Goal: Information Seeking & Learning: Learn about a topic

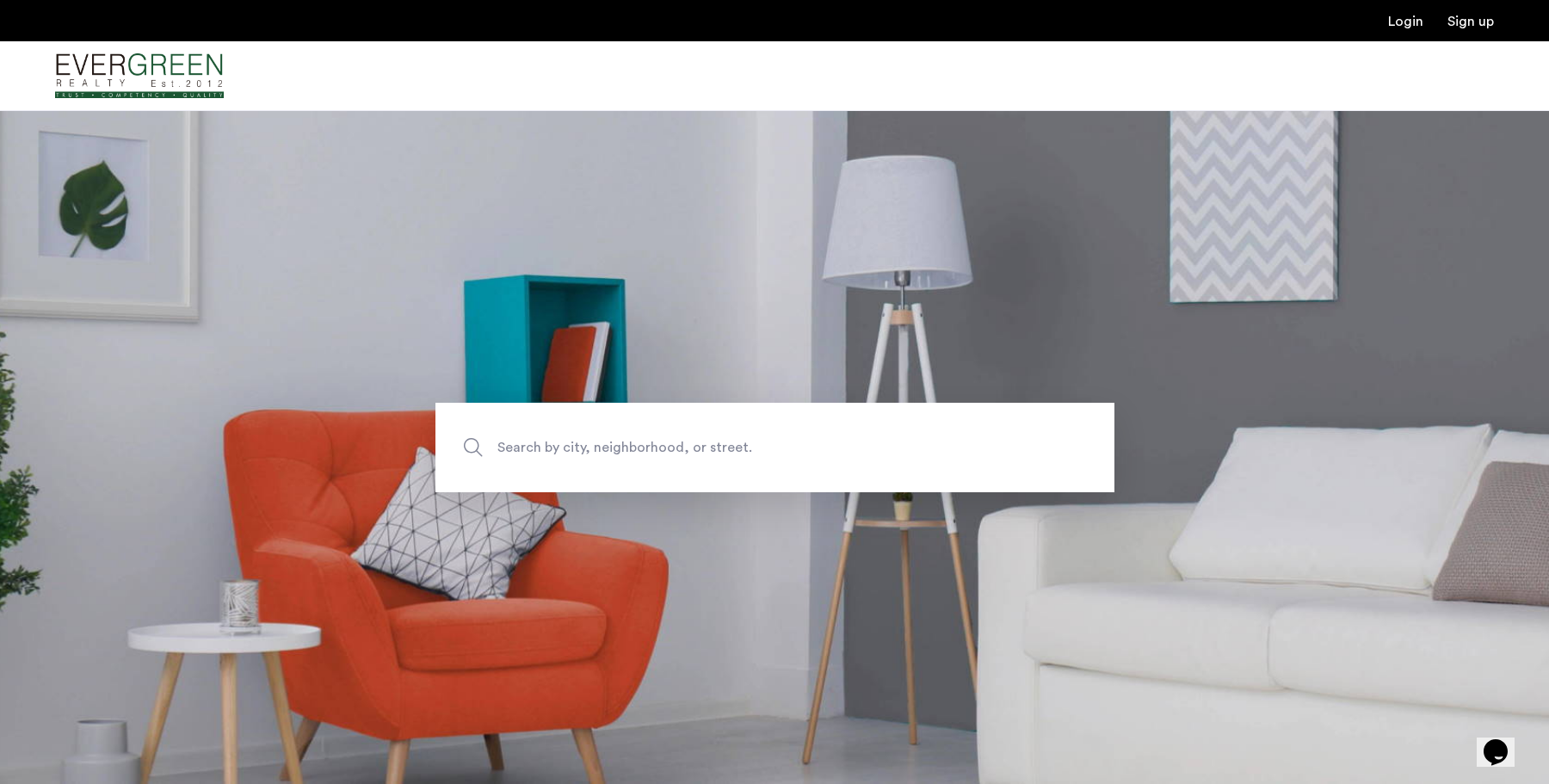
click at [590, 435] on span "Search by city, neighborhood, or street." at bounding box center [735, 447] width 475 height 23
click at [590, 435] on input "Search by city, neighborhood, or street." at bounding box center [774, 448] width 679 height 90
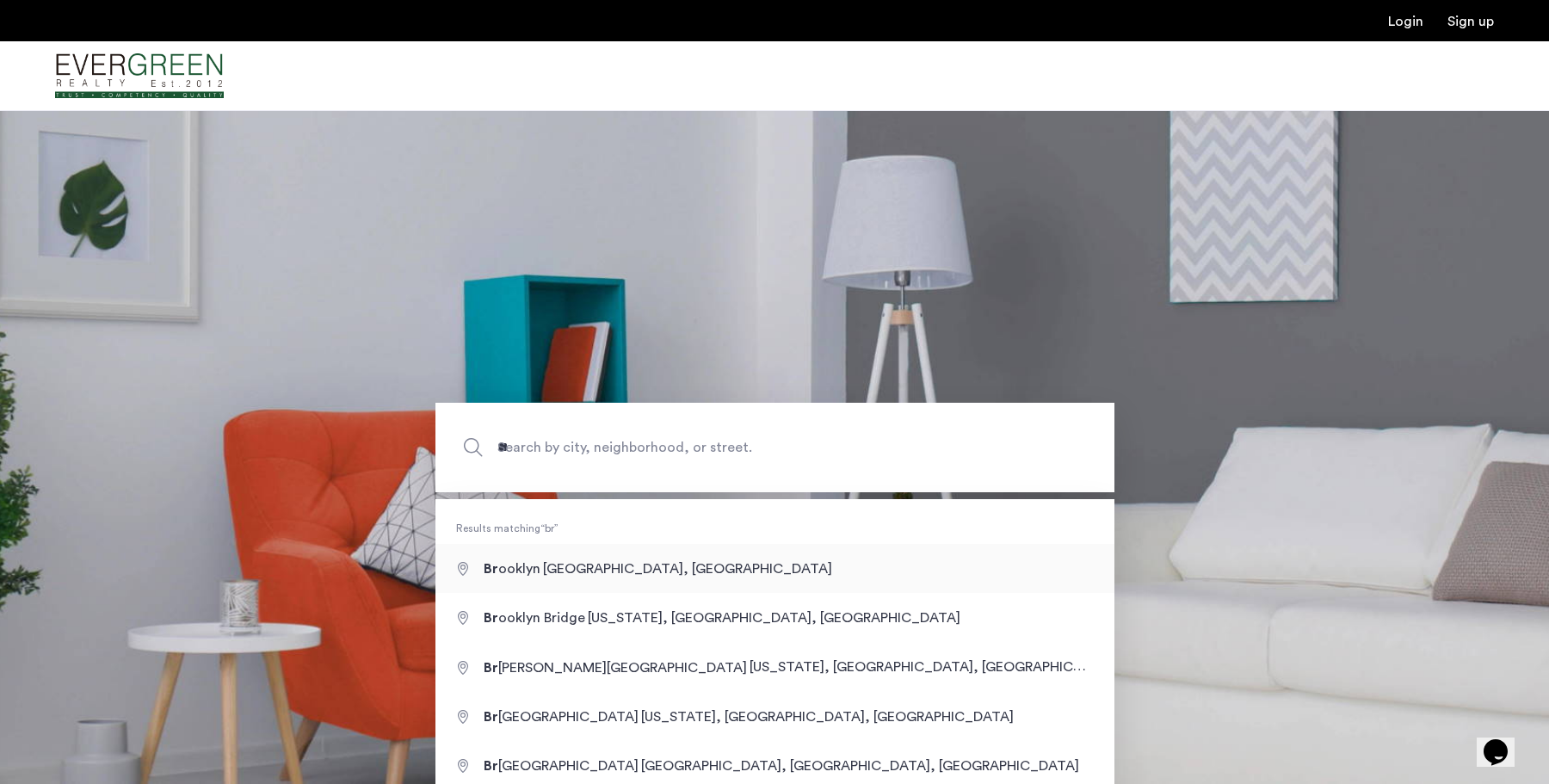
type input "**********"
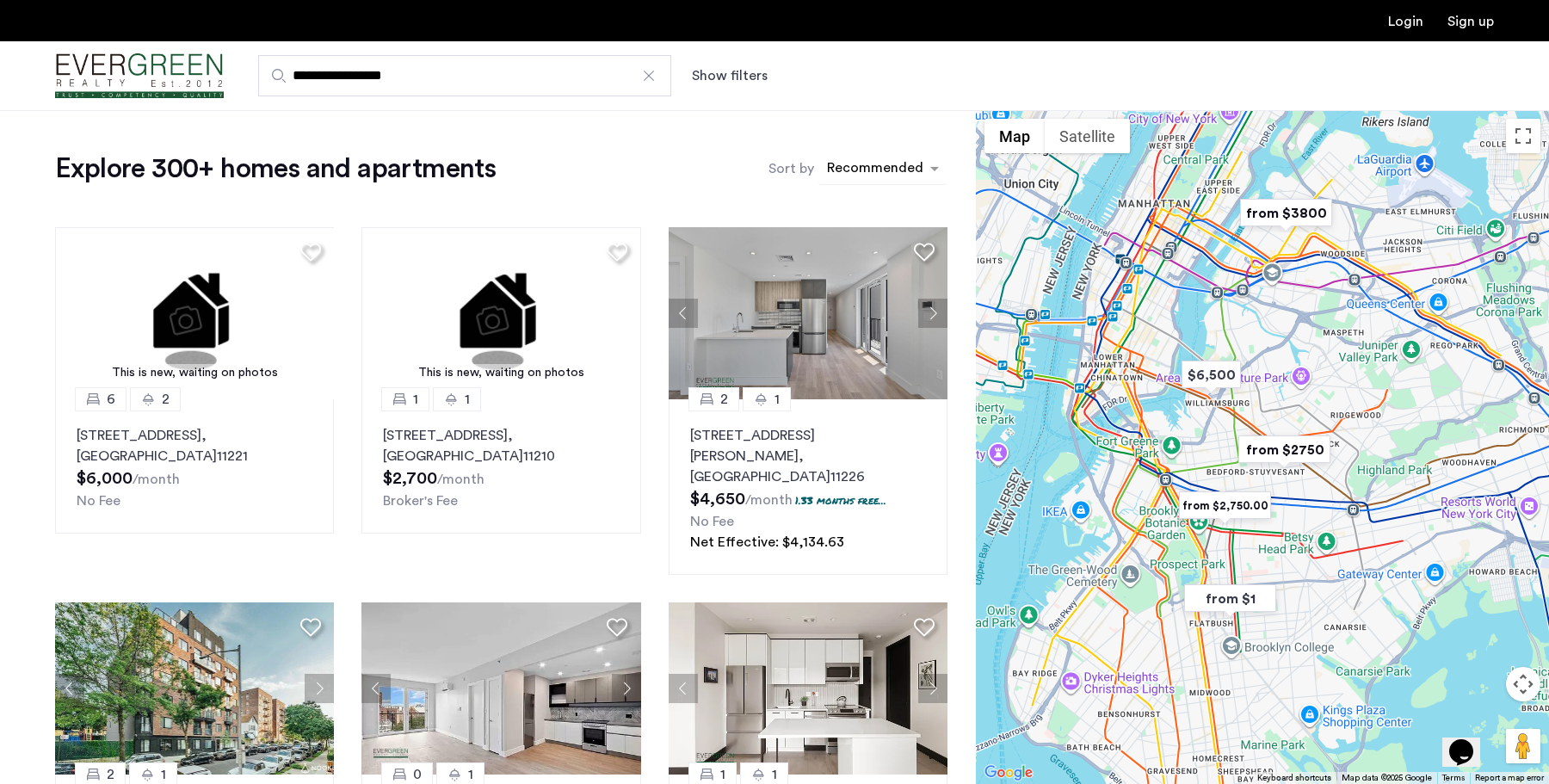
click at [891, 166] on div "sort-apartment" at bounding box center [875, 170] width 102 height 23
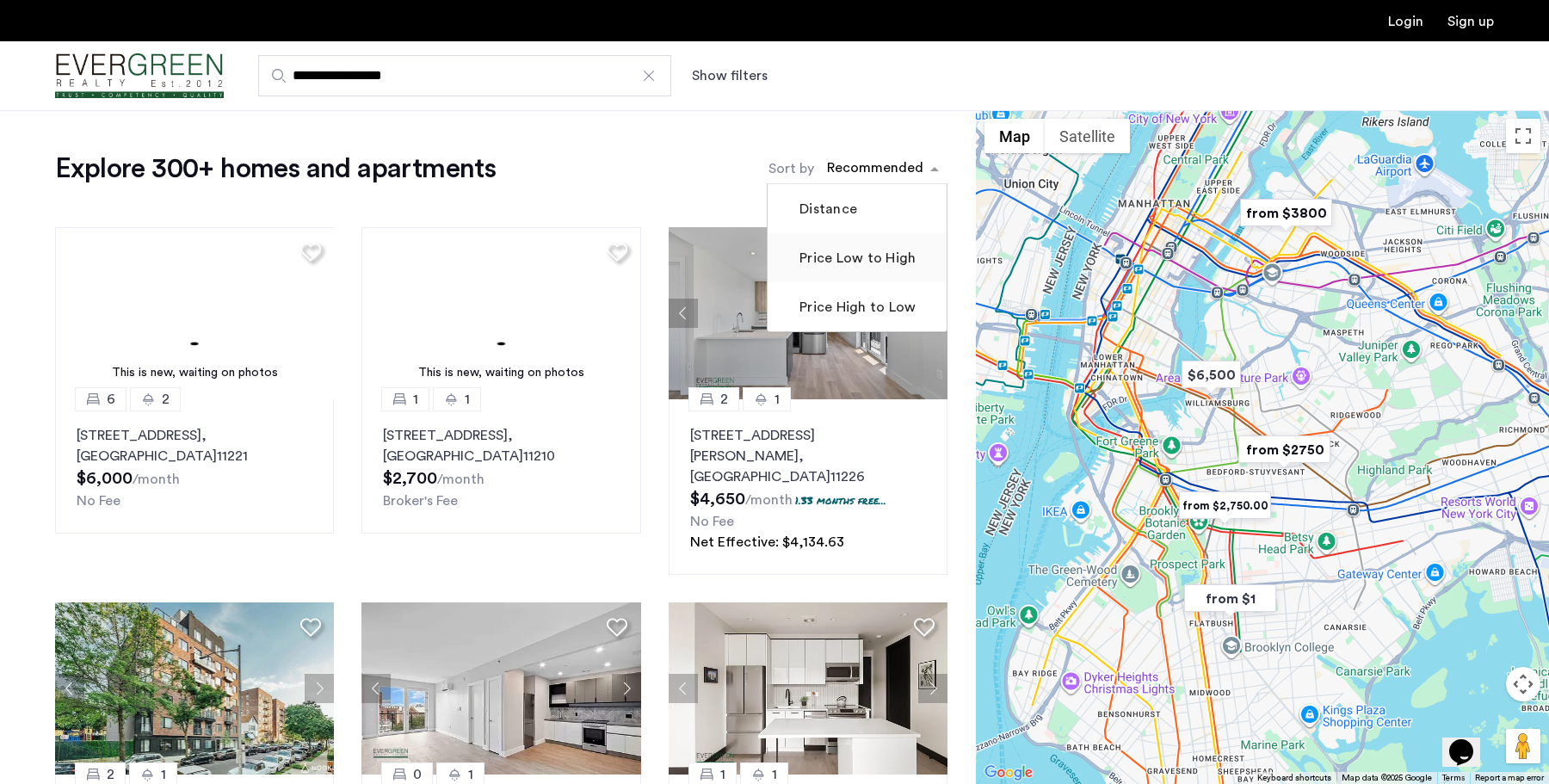
click at [849, 262] on label "Price Low to High" at bounding box center [856, 258] width 119 height 21
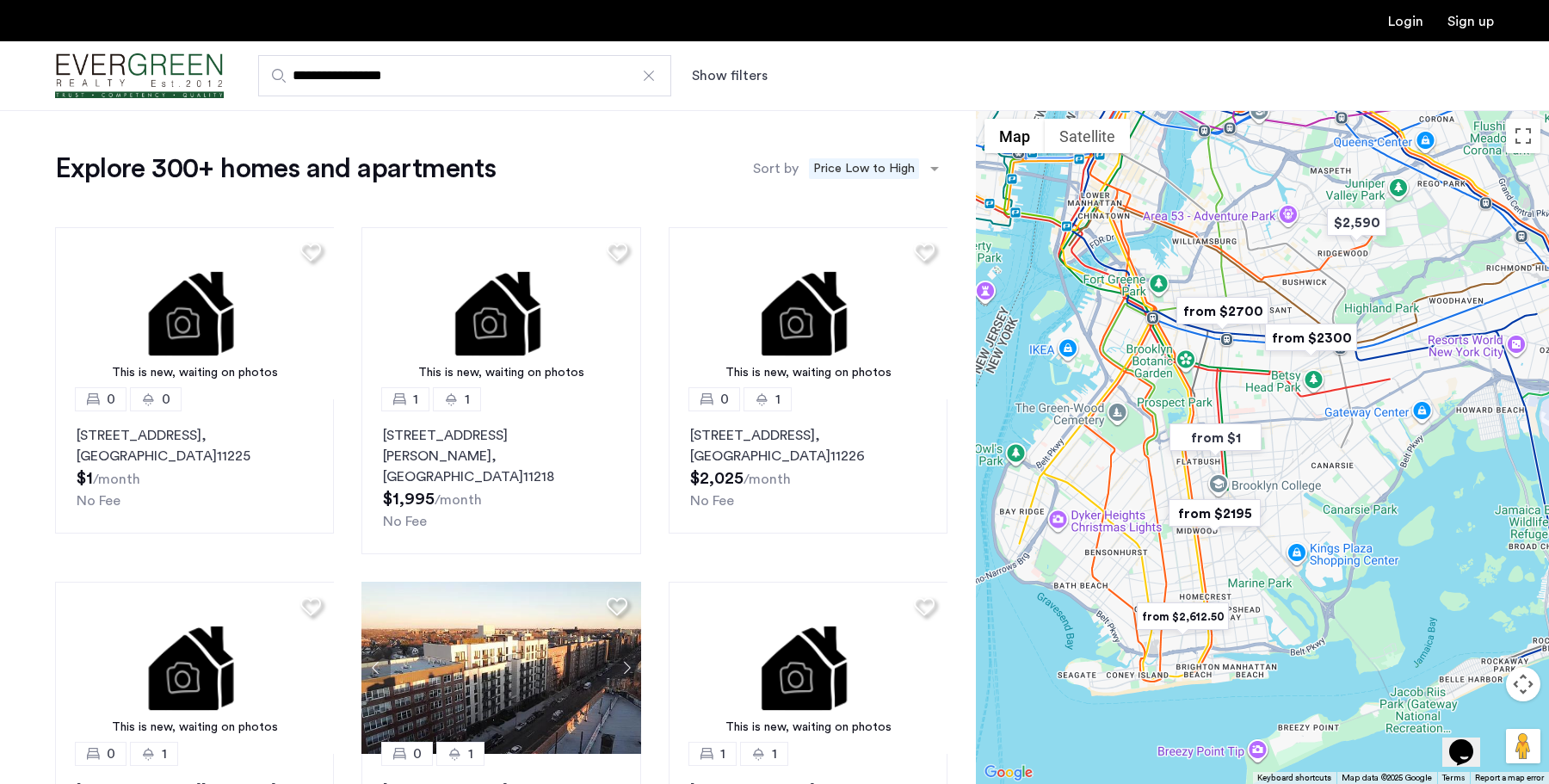
click at [731, 81] on button "Show filters" at bounding box center [730, 76] width 76 height 21
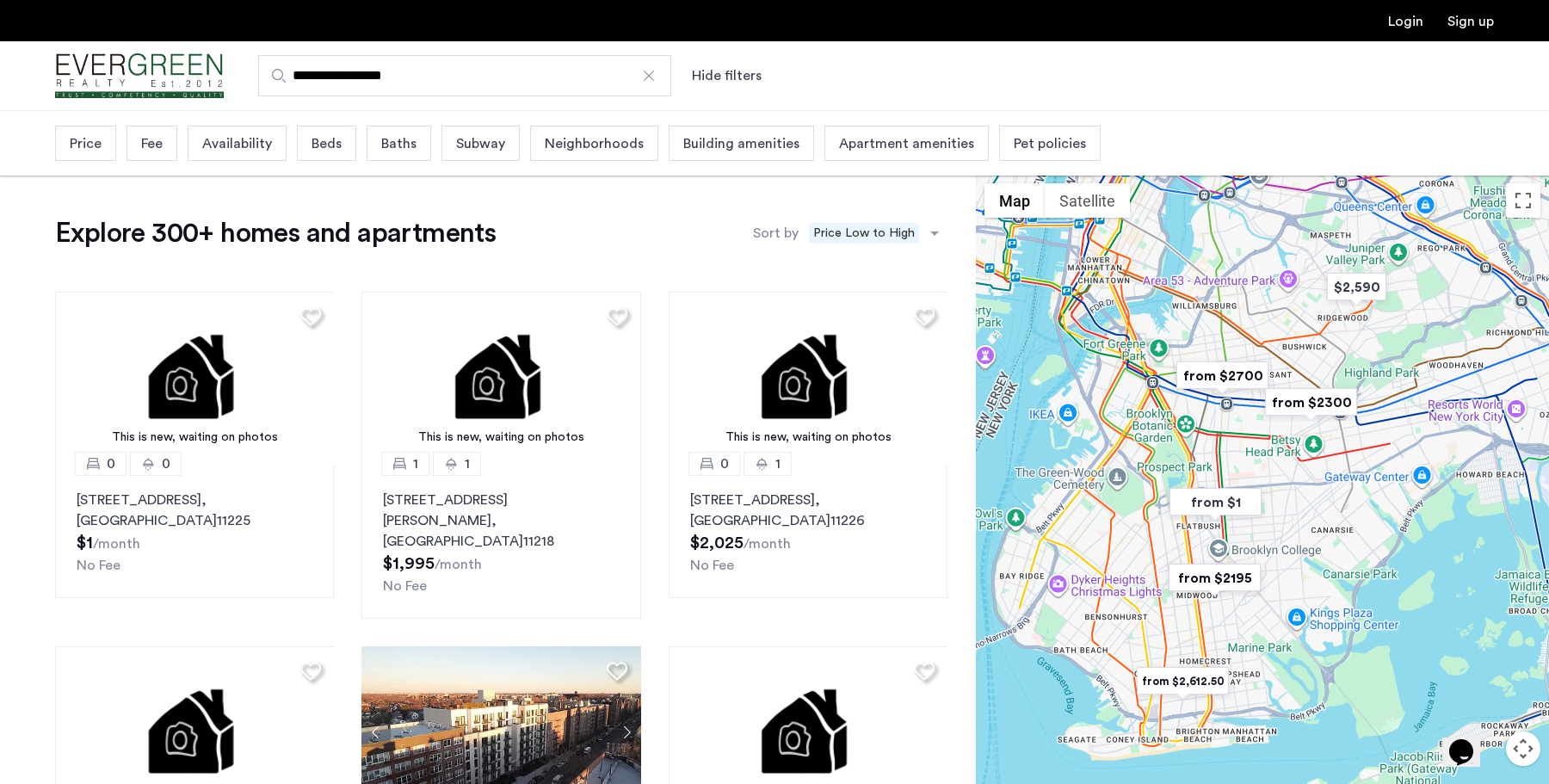
click at [318, 144] on span "Beds" at bounding box center [327, 144] width 30 height 21
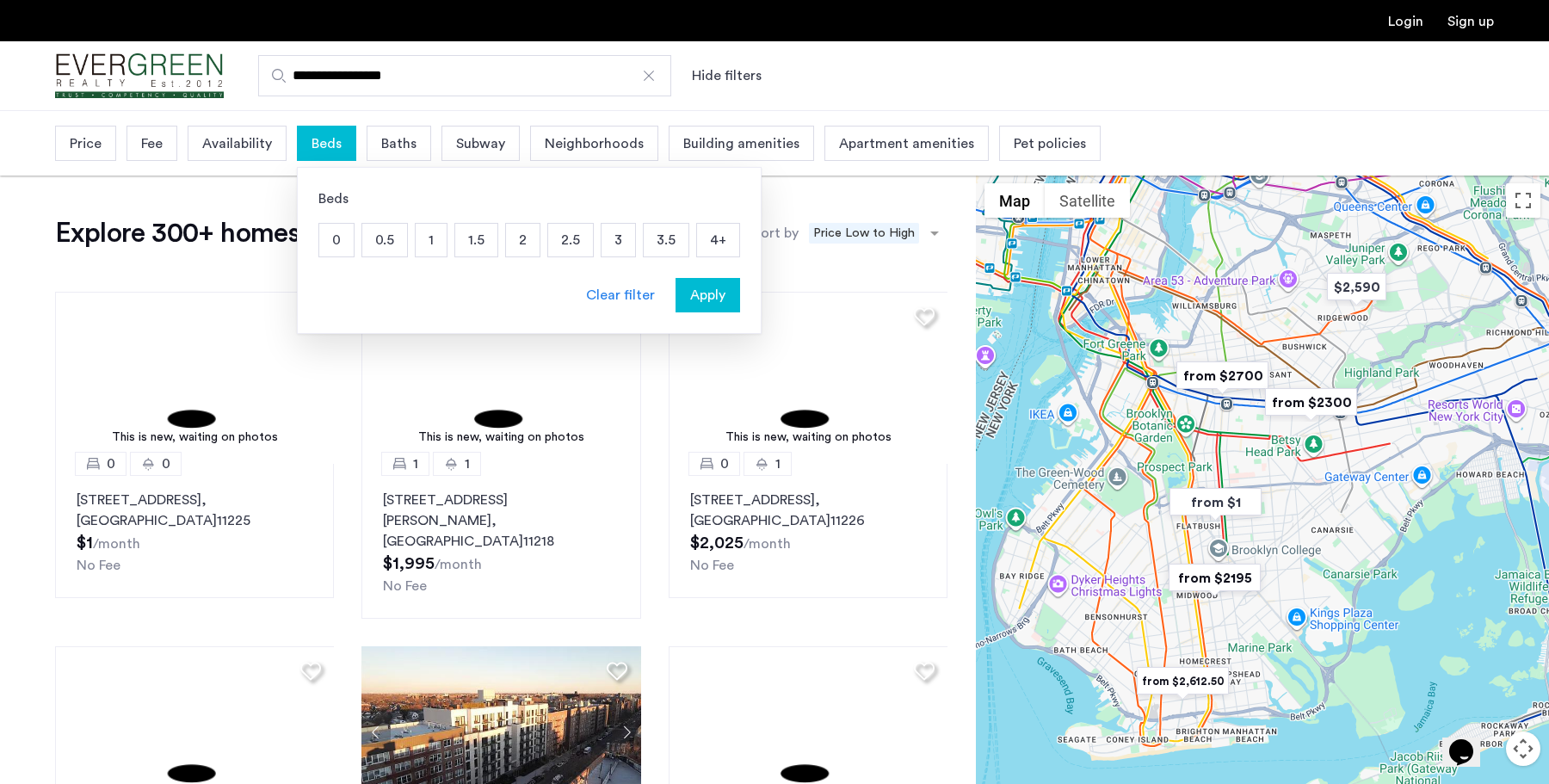
click at [620, 234] on p "3" at bounding box center [618, 240] width 33 height 32
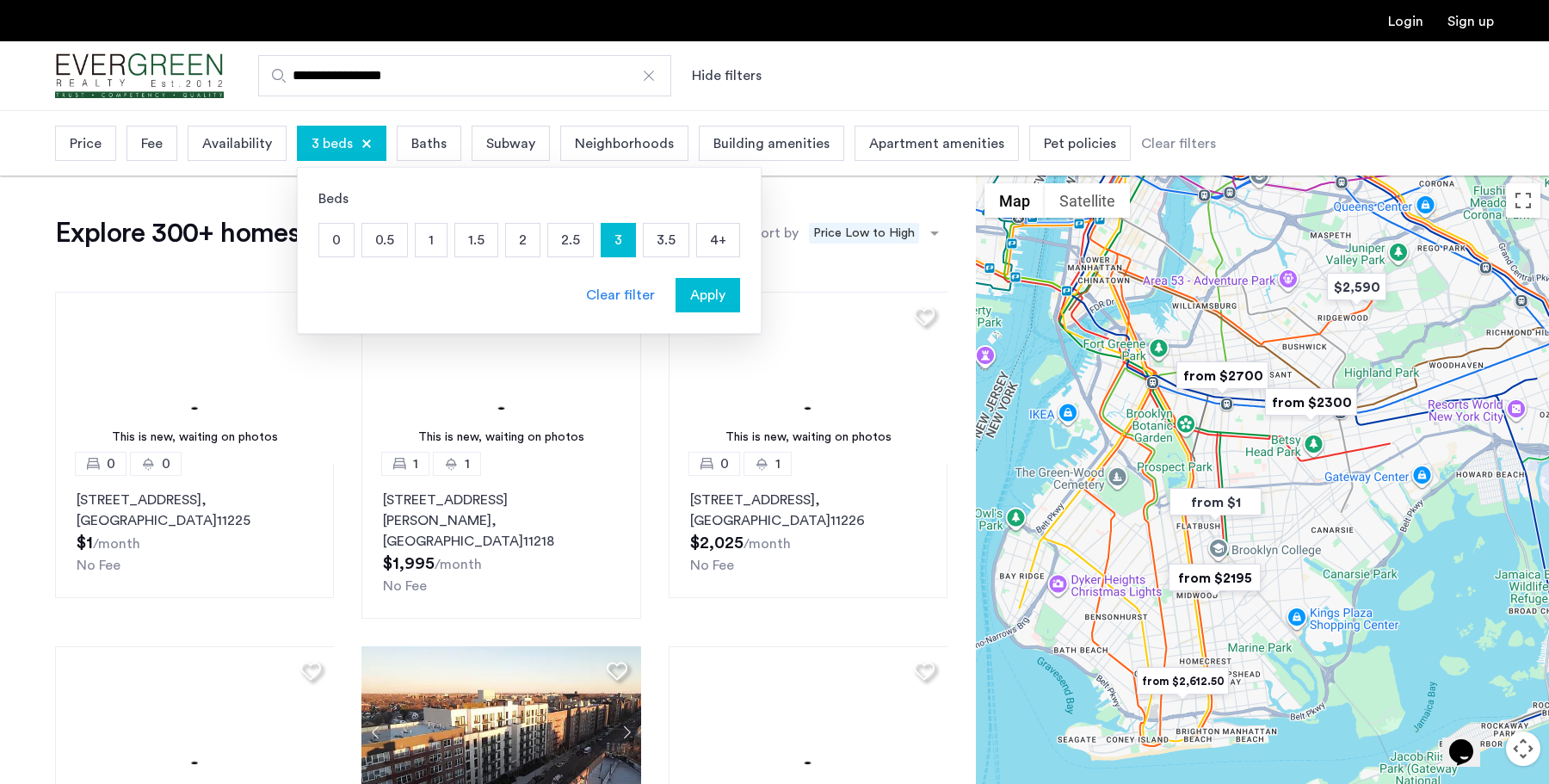
click at [711, 298] on span "Apply" at bounding box center [708, 295] width 35 height 21
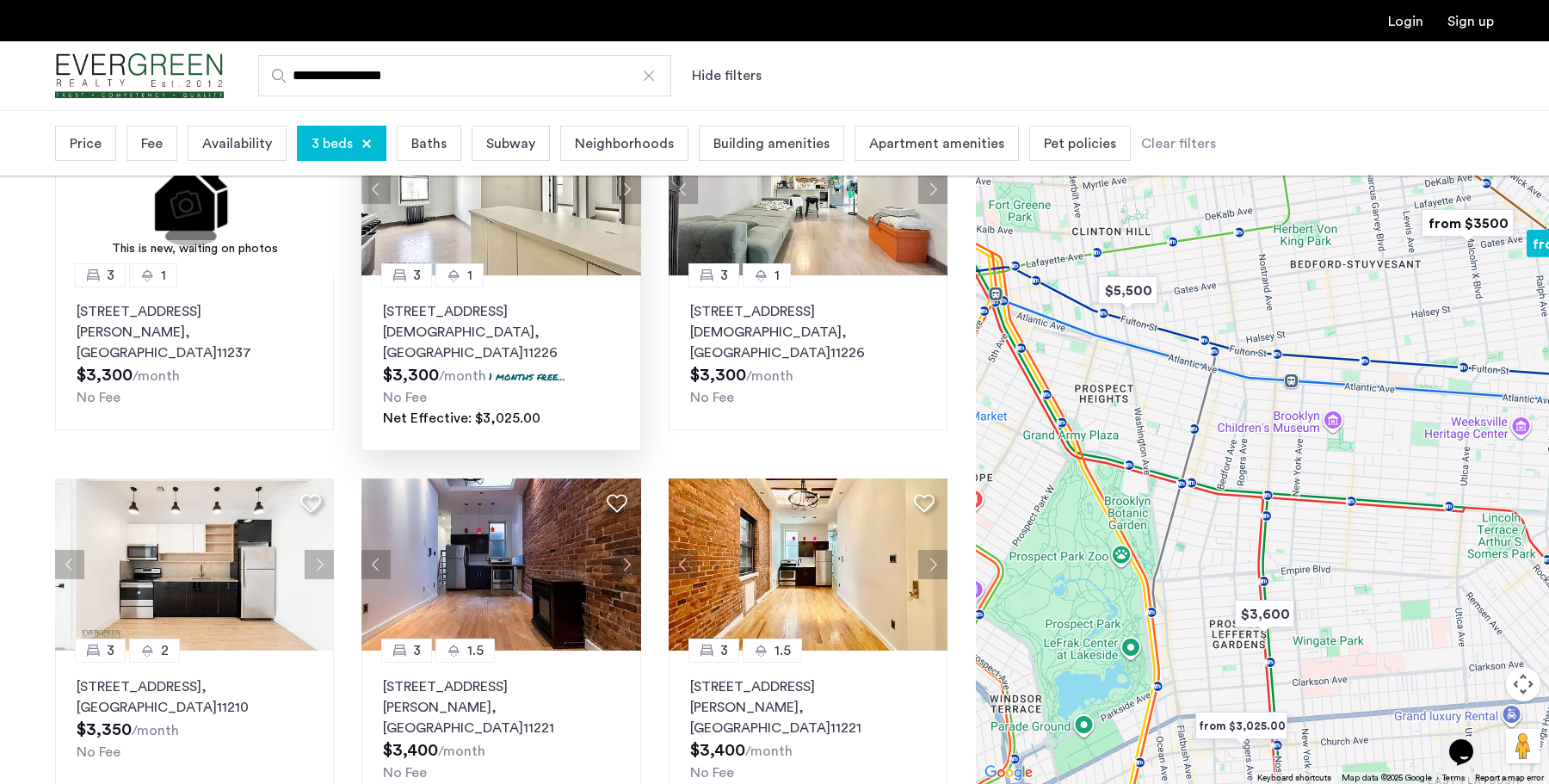
scroll to position [547, 0]
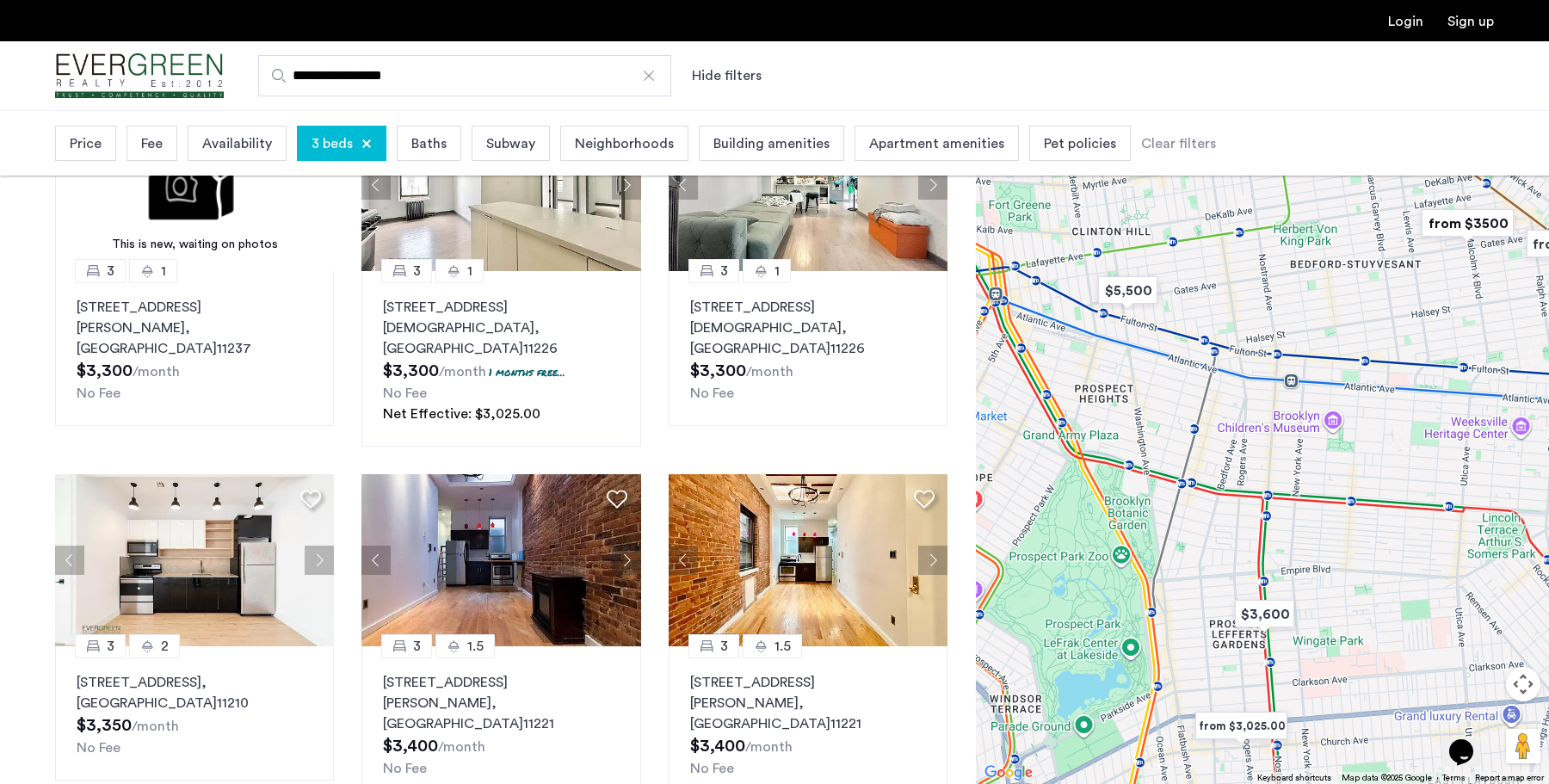
click at [355, 146] on div "3 beds" at bounding box center [342, 143] width 90 height 35
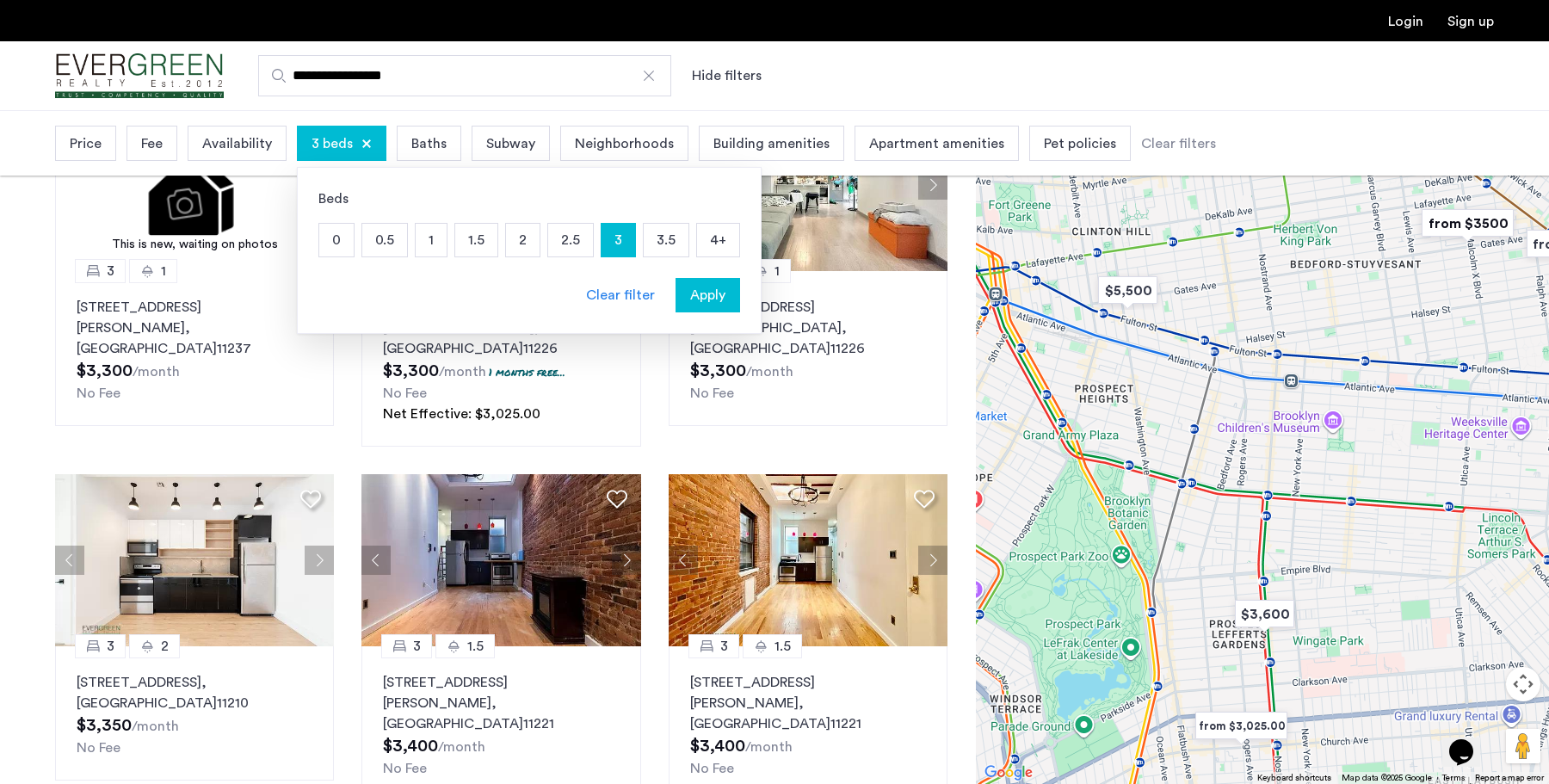
click at [711, 241] on p "4+" at bounding box center [718, 240] width 42 height 32
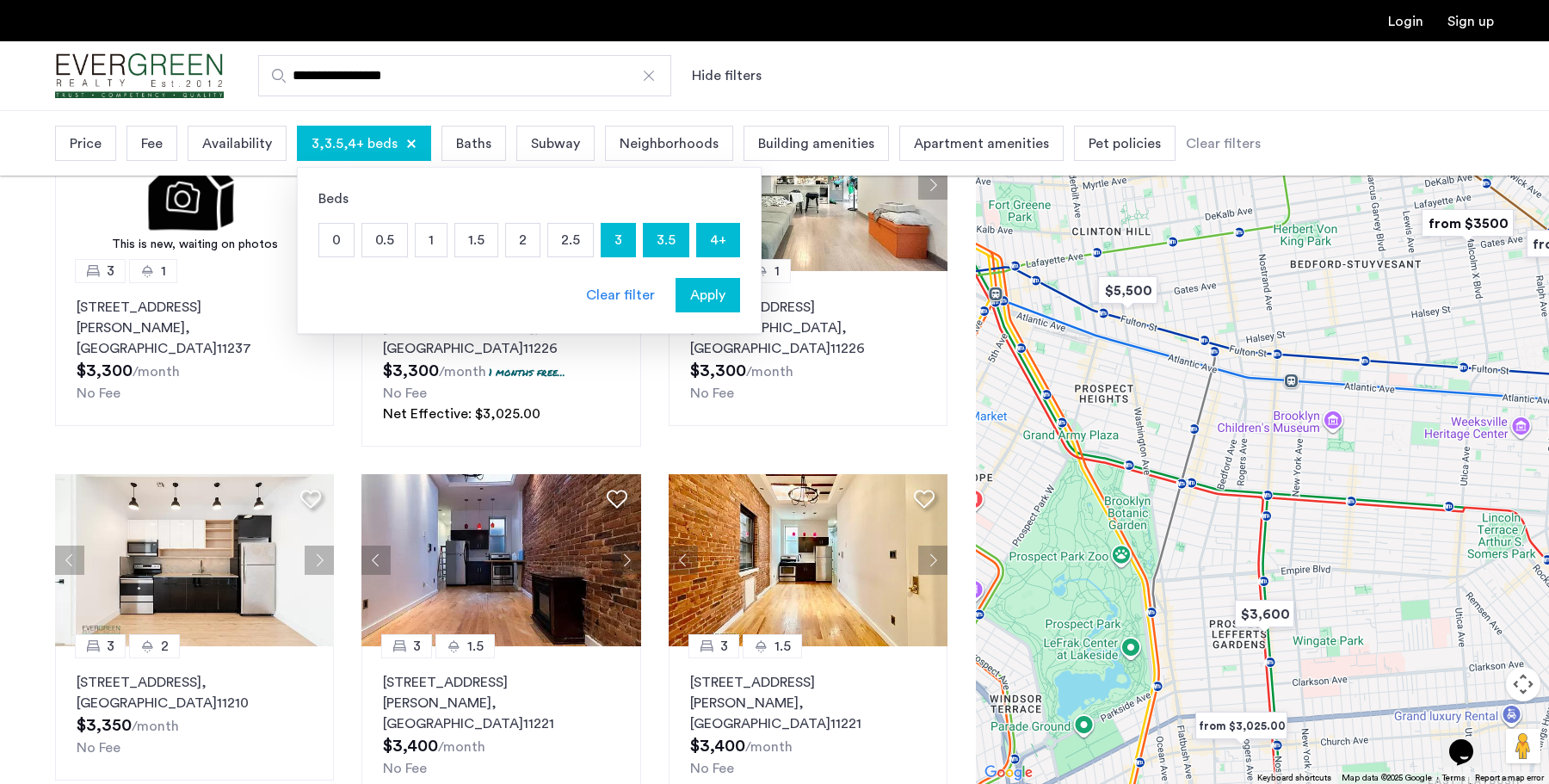
click at [666, 237] on p "3.5" at bounding box center [666, 240] width 45 height 32
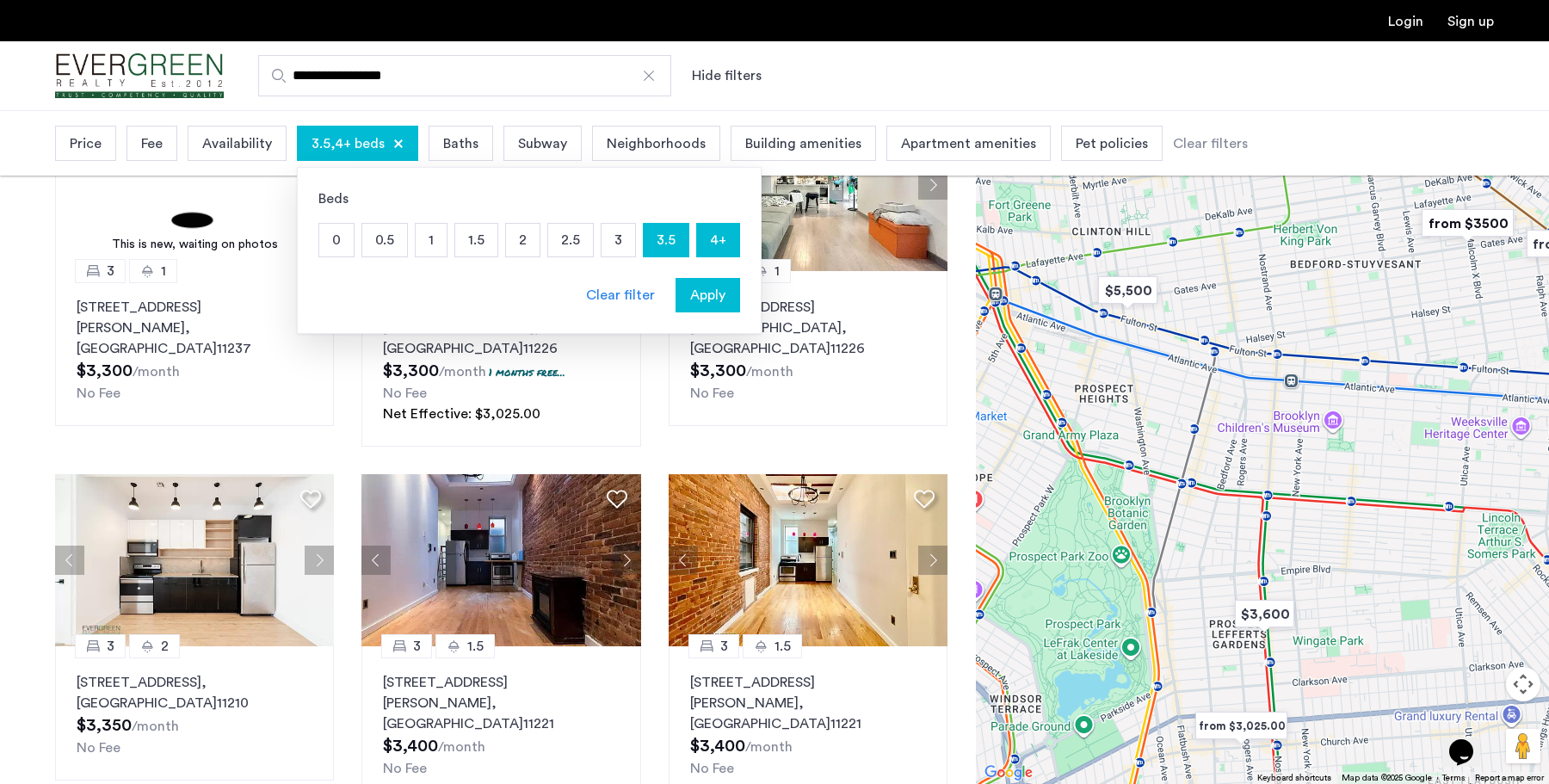
click at [666, 237] on p "3.5" at bounding box center [666, 240] width 45 height 32
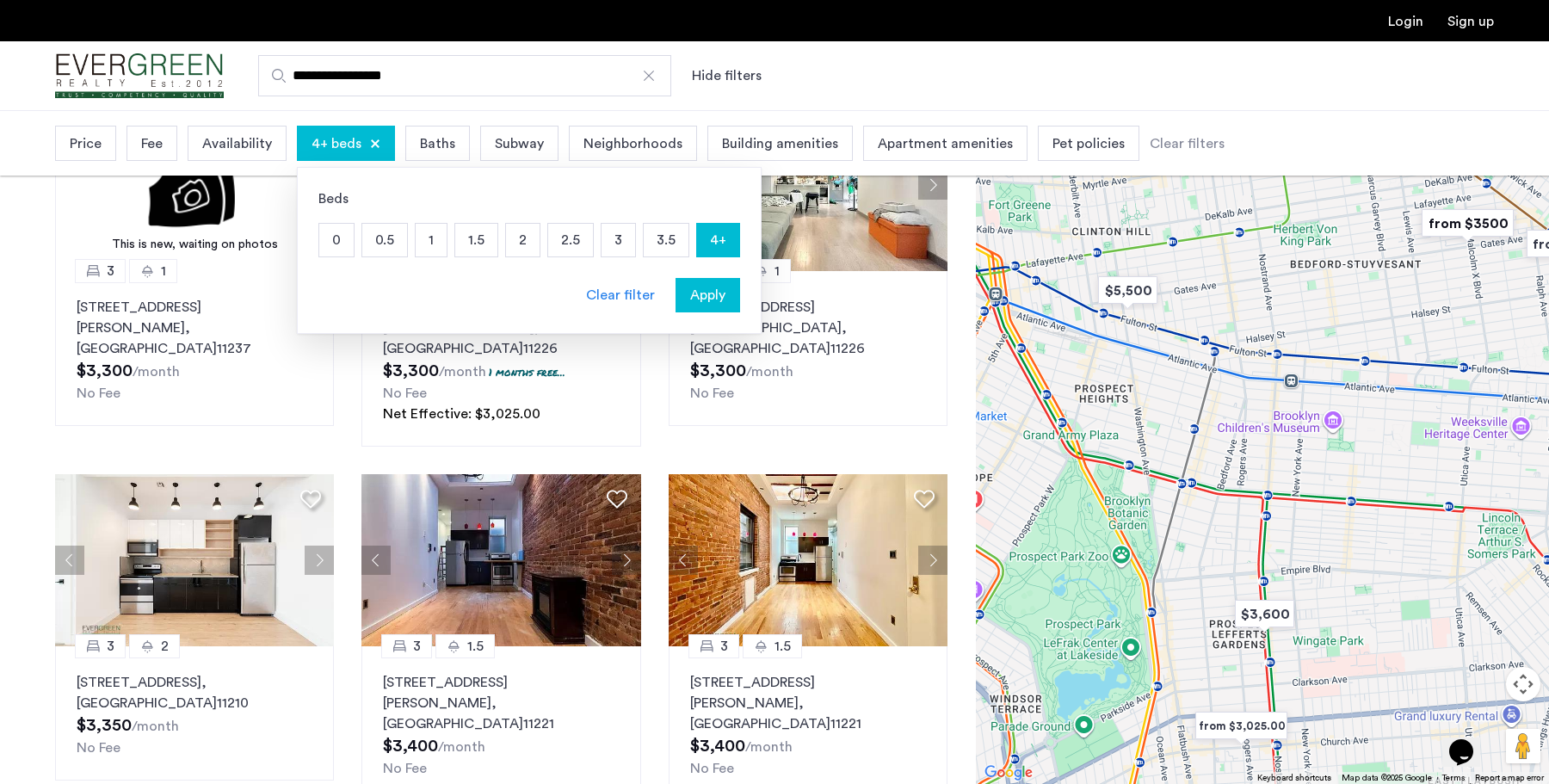
click at [707, 298] on span "Apply" at bounding box center [708, 295] width 35 height 21
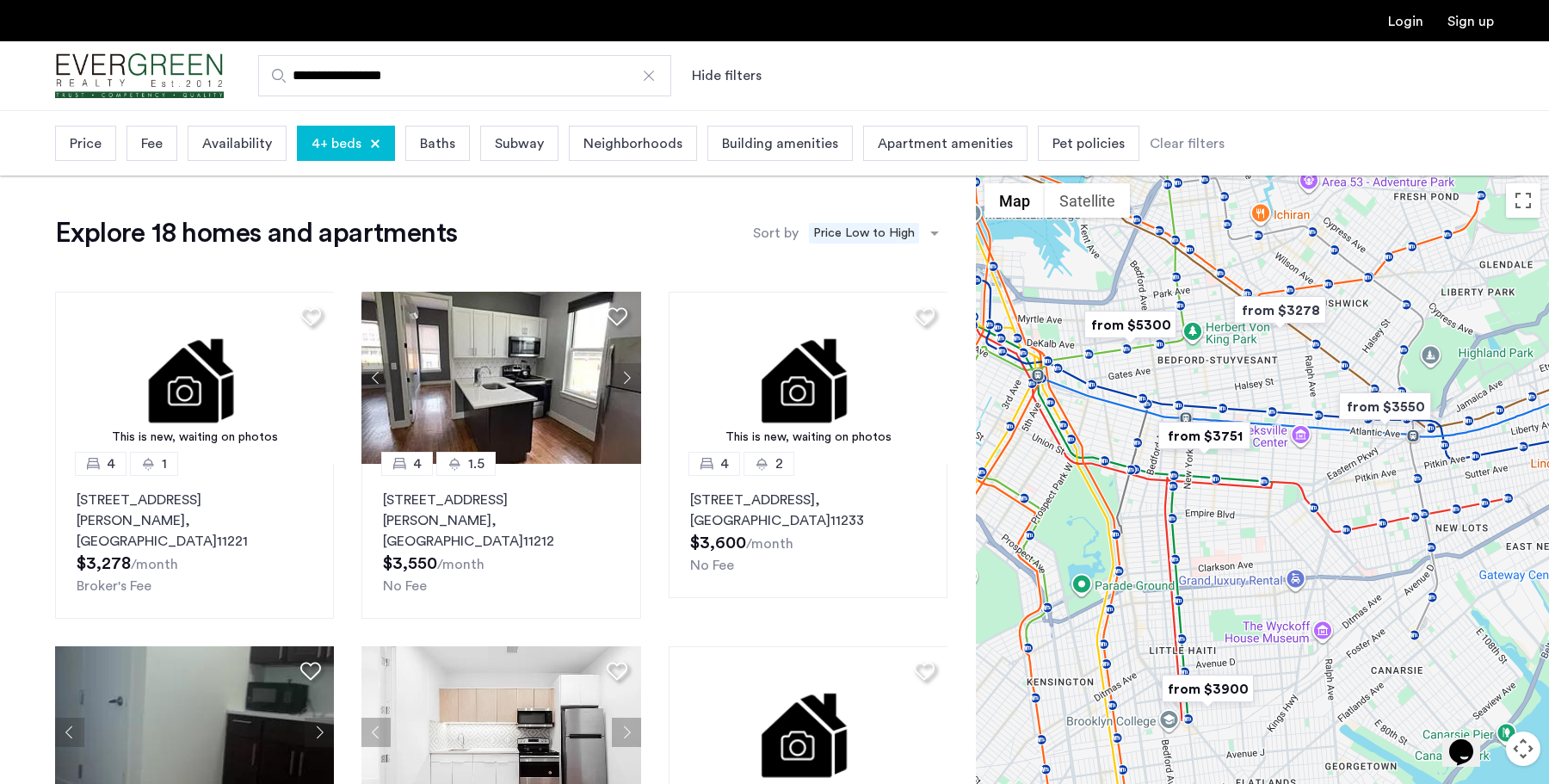
click at [1212, 438] on img "from $3751" at bounding box center [1205, 435] width 106 height 39
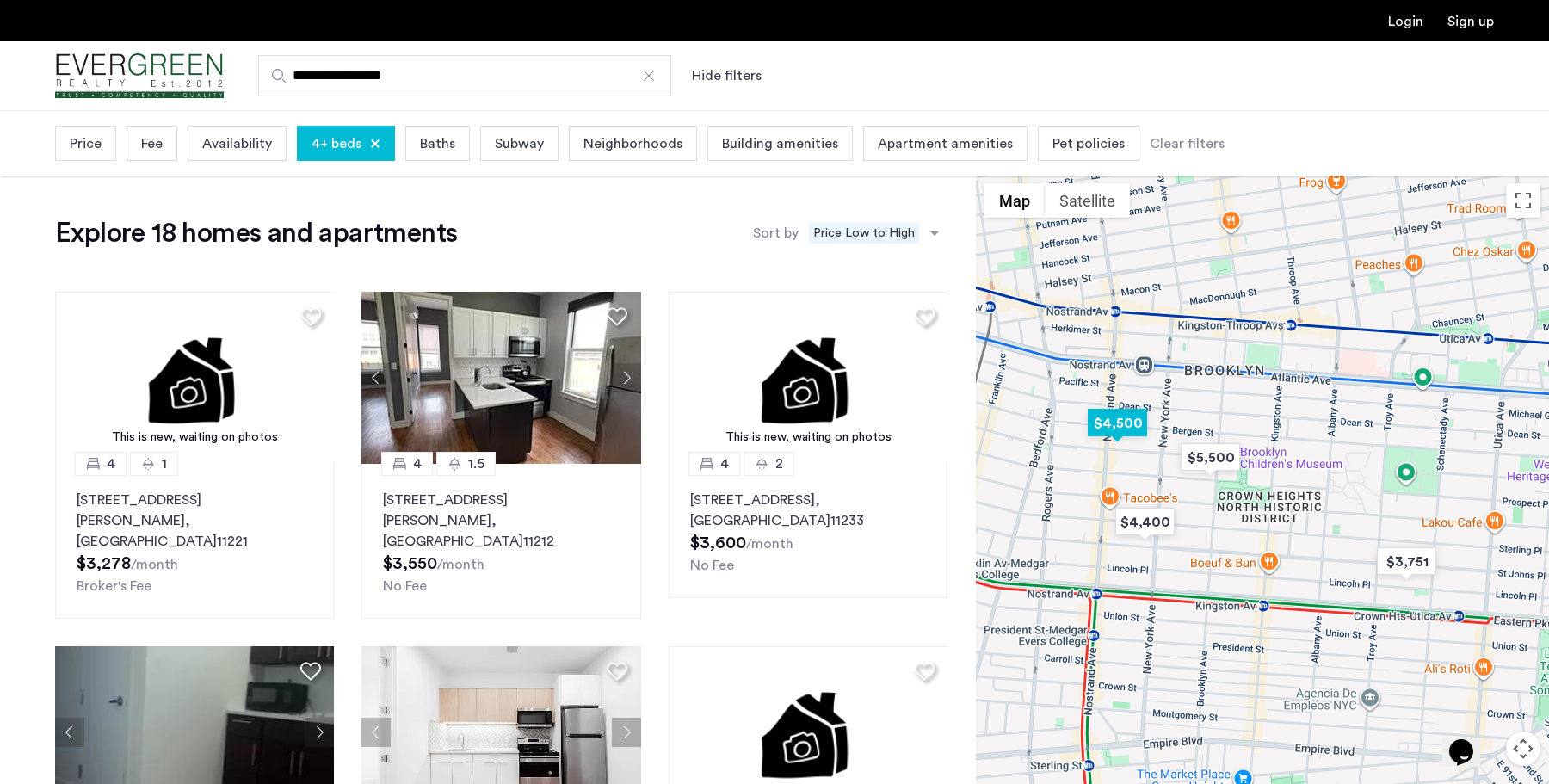
click at [1121, 423] on img "$4,500" at bounding box center [1117, 423] width 73 height 39
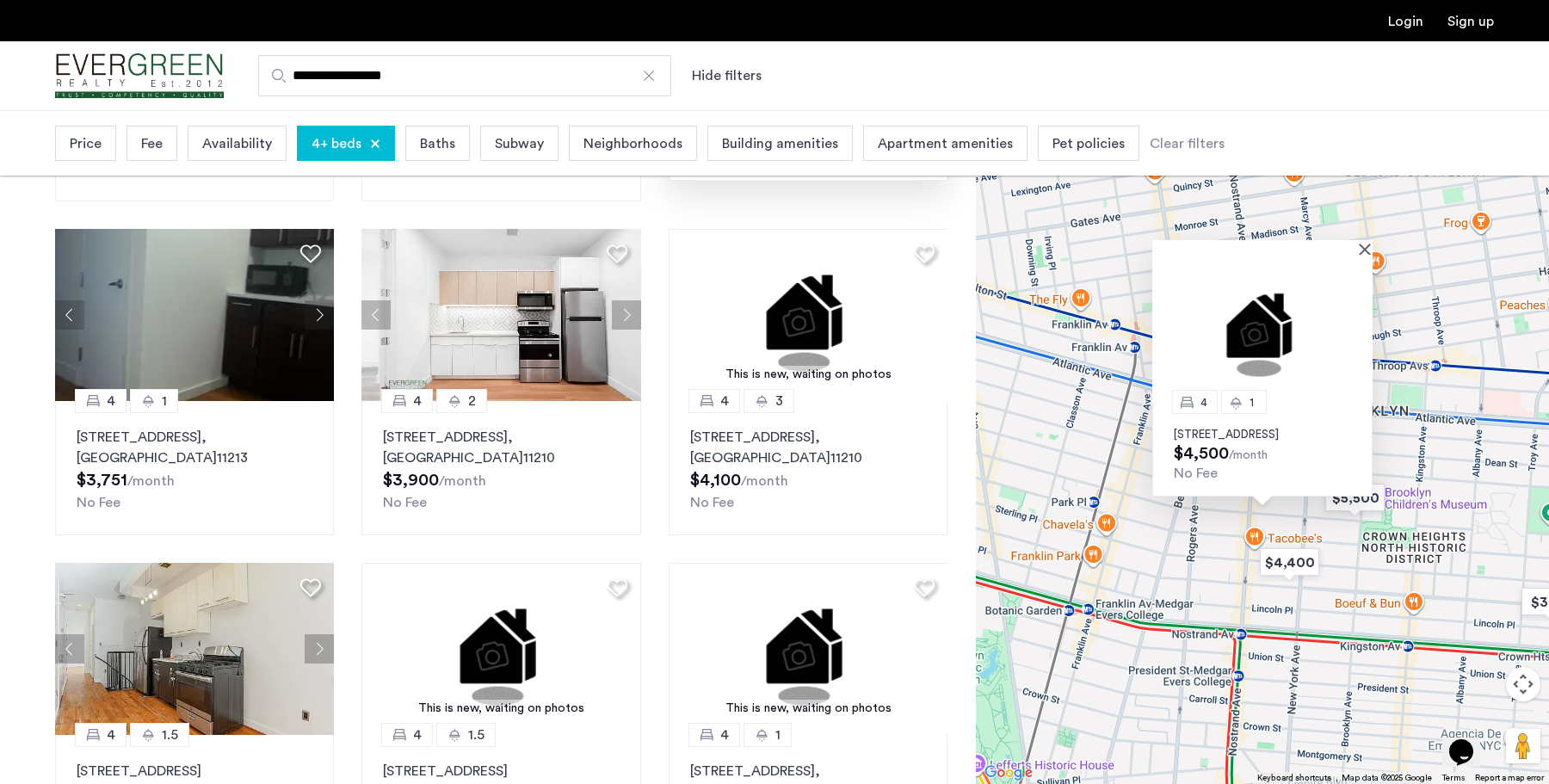
scroll to position [440, 0]
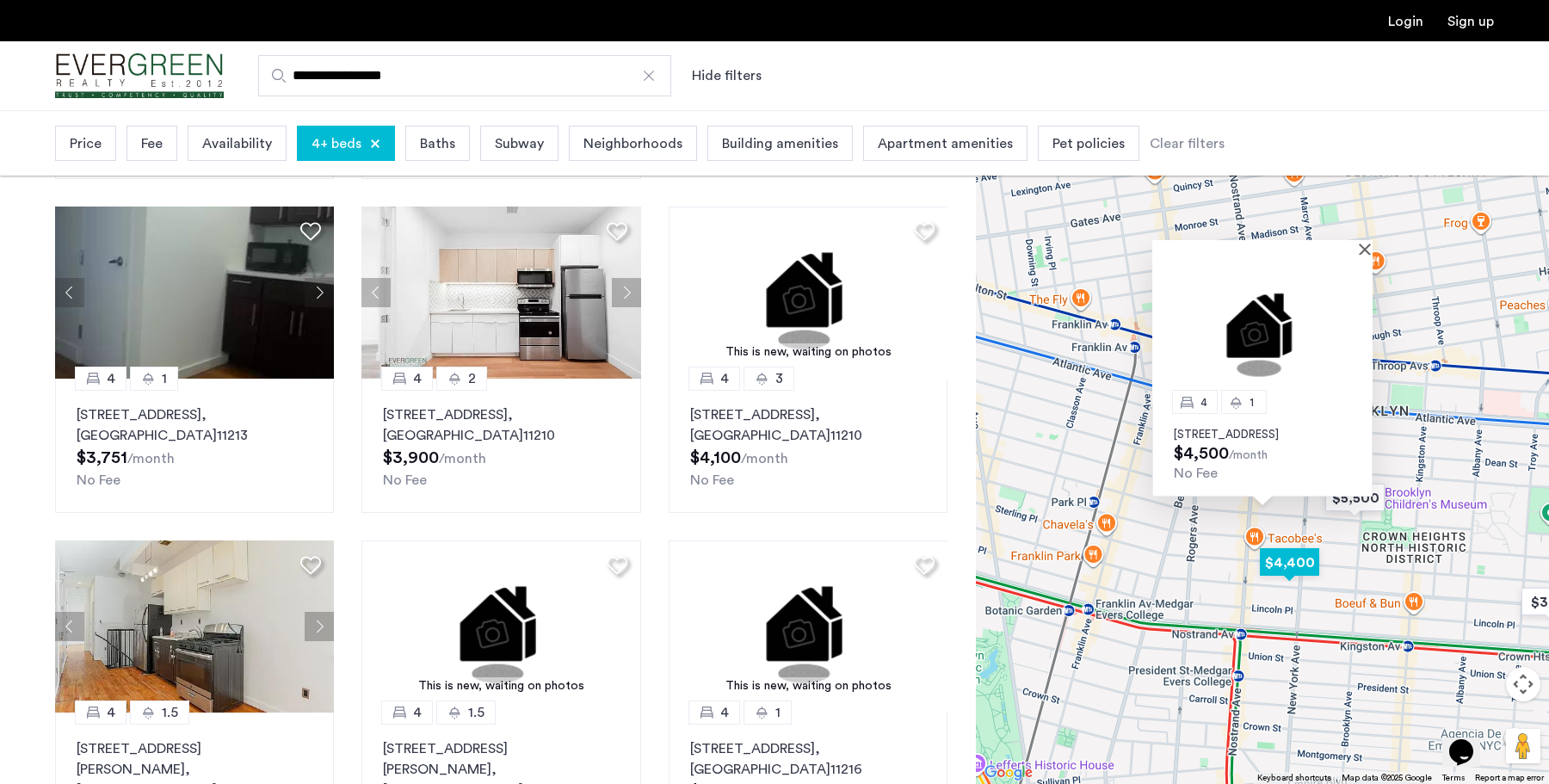
click at [1293, 570] on img "$4,400" at bounding box center [1289, 563] width 73 height 39
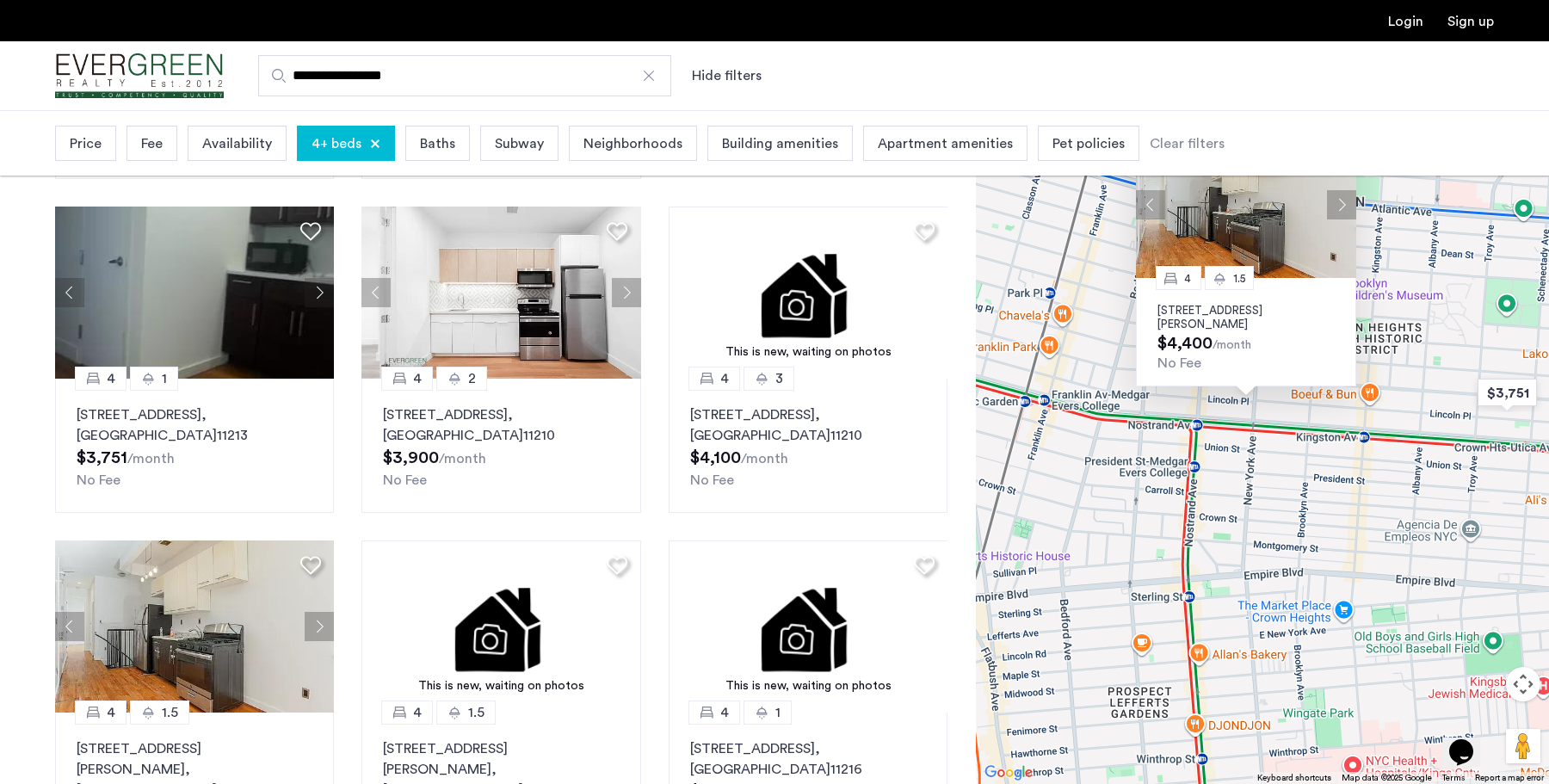
drag, startPoint x: 1305, startPoint y: 650, endPoint x: 1299, endPoint y: 602, distance: 48.4
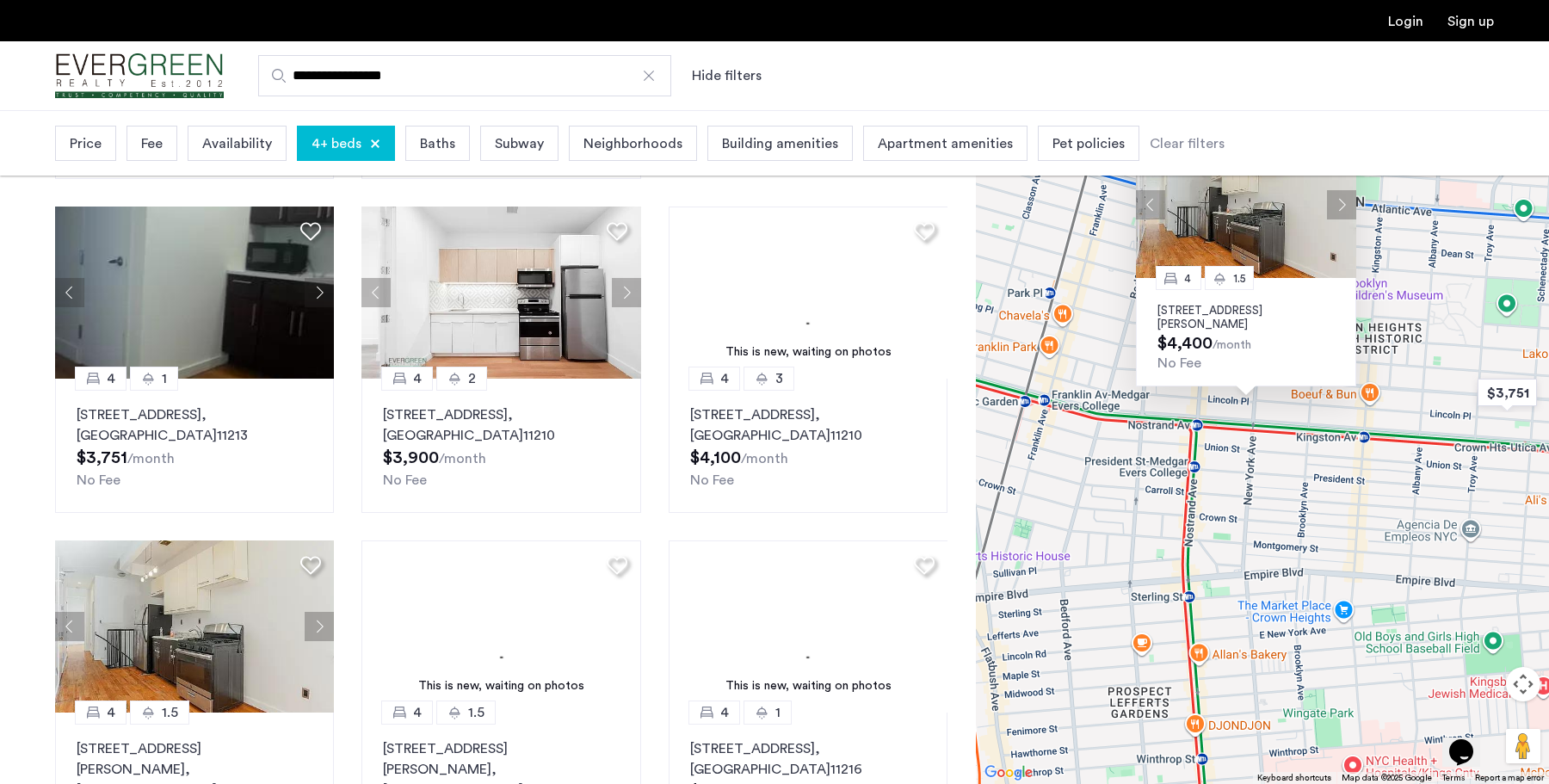
click at [1299, 596] on div "4 1.5 913 St Johns Place, Unit 1A, Brooklyn, NY 11216 $4,400 /month No Fee" at bounding box center [1263, 447] width 573 height 674
